Goal: Check status: Check status

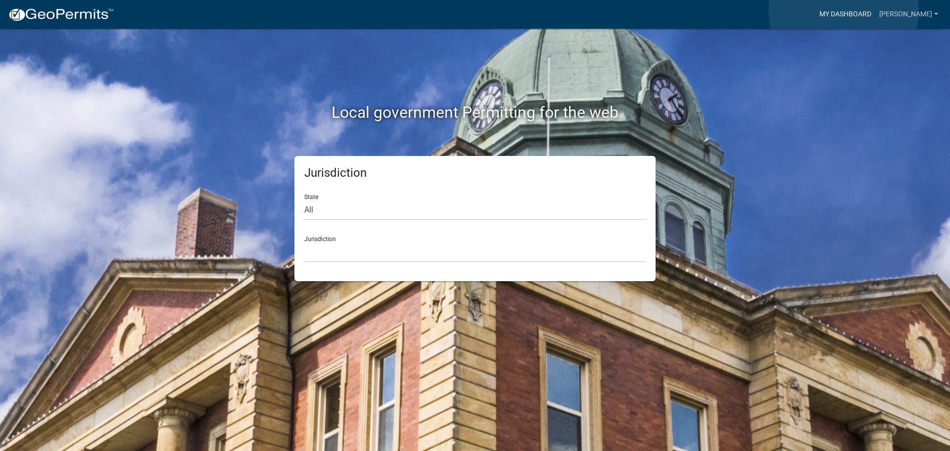
click at [844, 11] on link "My Dashboard" at bounding box center [846, 14] width 60 height 19
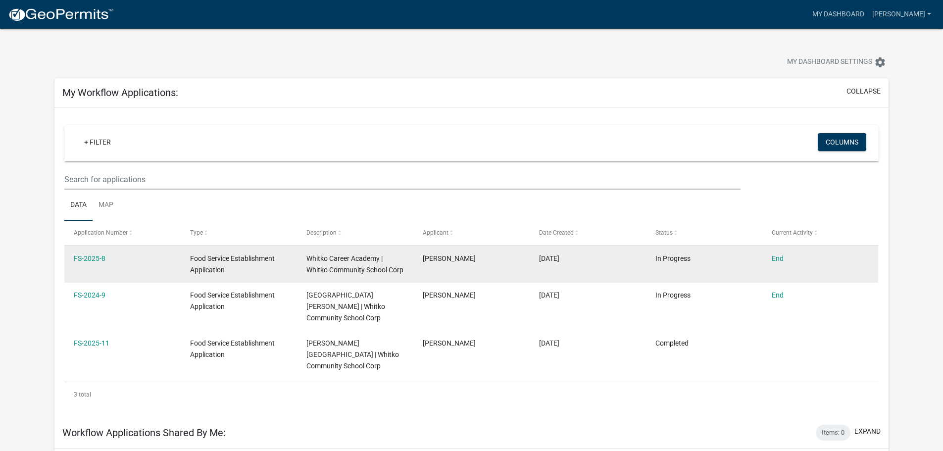
click at [236, 263] on div "Food Service Establishment Application" at bounding box center [238, 264] width 97 height 23
click at [215, 263] on div "Food Service Establishment Application" at bounding box center [238, 264] width 97 height 23
click at [215, 262] on div "Food Service Establishment Application" at bounding box center [238, 264] width 97 height 23
click at [86, 259] on link "FS-2025-8" at bounding box center [90, 258] width 32 height 8
